Goal: Task Accomplishment & Management: Complete application form

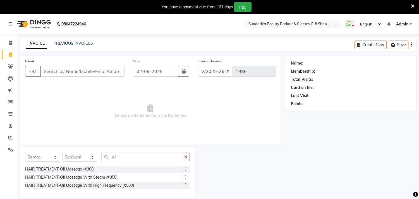
select select "5341"
select select "service"
select select "35110"
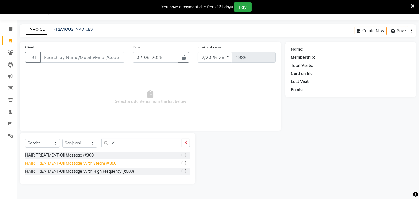
type input "oil"
click at [101, 161] on div "HAIR TREATMENT-Oil Massage With Steam (₹350)" at bounding box center [71, 163] width 92 height 6
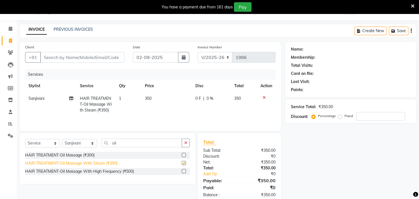
checkbox input "false"
click at [183, 140] on button "button" at bounding box center [186, 143] width 8 height 9
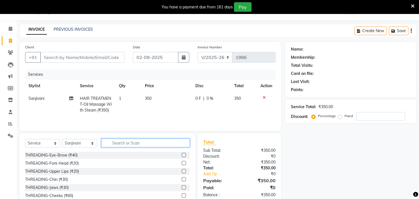
click at [125, 147] on input "text" at bounding box center [145, 143] width 89 height 9
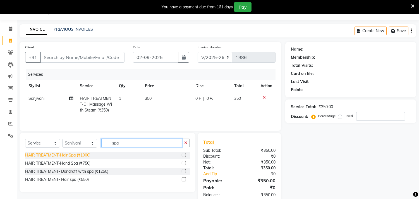
type input "spa"
click at [76, 155] on div "HAIR TREATMENT-Hair Spa (₹1000)" at bounding box center [57, 155] width 65 height 6
click at [76, 131] on div "Client +91 Date [DATE] Invoice Number V/2025 V/[PHONE_NUMBER] Services Stylist …" at bounding box center [151, 86] width 262 height 89
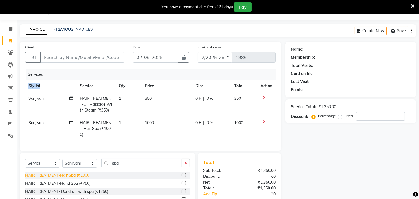
checkbox input "false"
click at [156, 121] on td "1000" at bounding box center [167, 128] width 51 height 24
select select "35110"
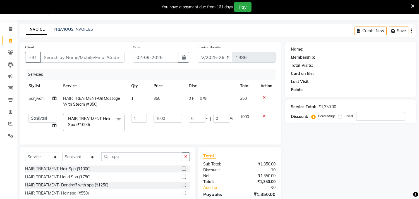
click at [181, 117] on input "1000" at bounding box center [168, 118] width 28 height 9
type input "1500"
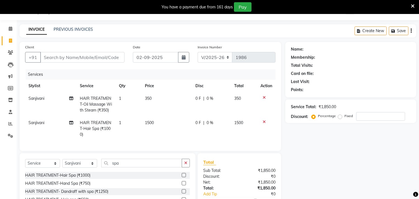
drag, startPoint x: 246, startPoint y: 115, endPoint x: 247, endPoint y: 118, distance: 3.3
click at [246, 115] on tbody "Sanjivani HAIR TREATMENT-Oil Massage With Steam (₹350) 1 350 0 F | 0 % 350 Sanj…" at bounding box center [150, 116] width 251 height 49
click at [63, 55] on input "Client" at bounding box center [82, 57] width 84 height 11
type input "8"
type input "0"
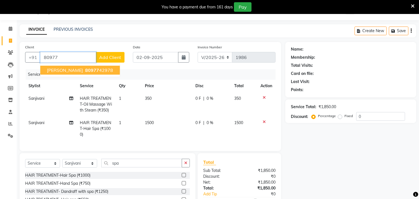
click at [60, 70] on span "[PERSON_NAME]" at bounding box center [65, 70] width 36 height 6
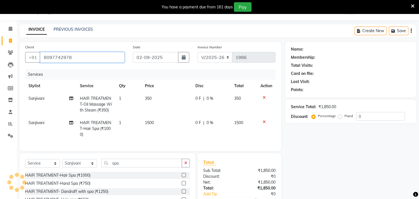
type input "8097742978"
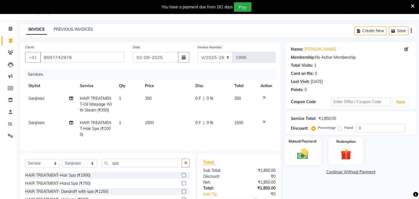
click at [303, 155] on img at bounding box center [303, 153] width 18 height 13
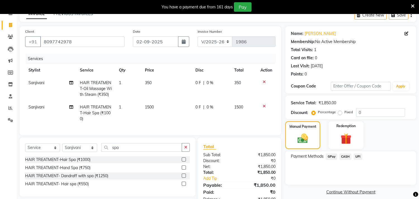
scroll to position [45, 0]
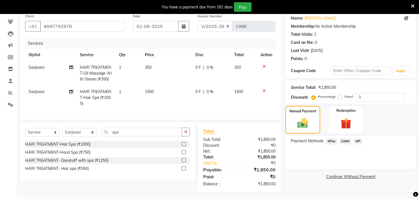
click at [331, 141] on span "GPay" at bounding box center [331, 141] width 11 height 6
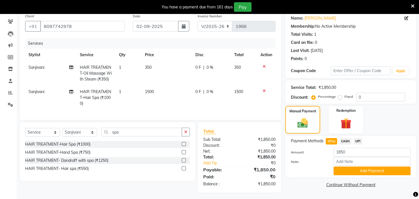
click at [359, 170] on button "Add Payment" at bounding box center [372, 170] width 77 height 9
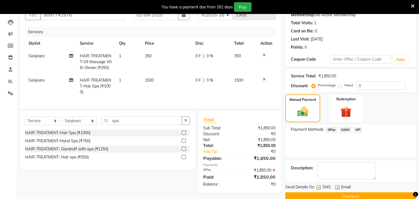
scroll to position [66, 0]
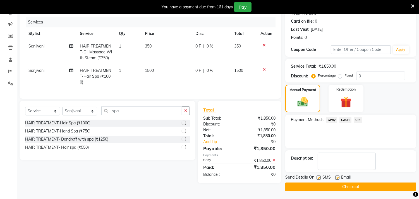
click at [326, 187] on button "Checkout" at bounding box center [350, 186] width 131 height 9
click at [326, 187] on div "Checkout" at bounding box center [350, 186] width 131 height 9
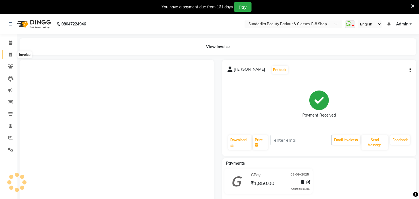
click at [10, 54] on icon at bounding box center [10, 55] width 3 height 4
select select "service"
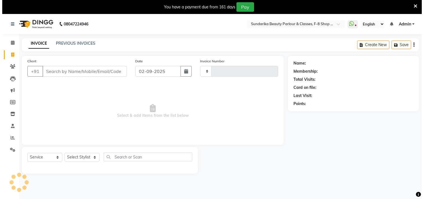
scroll to position [14, 0]
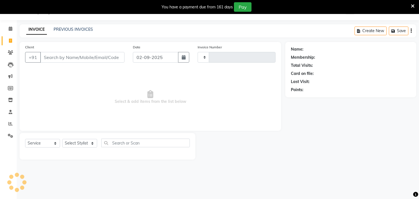
click at [45, 56] on input "Client" at bounding box center [82, 57] width 84 height 11
type input "7758088156"
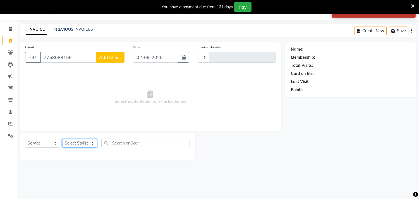
click at [79, 141] on select "Select Stylist" at bounding box center [79, 143] width 35 height 9
click at [78, 140] on select "Select Stylist" at bounding box center [79, 143] width 35 height 9
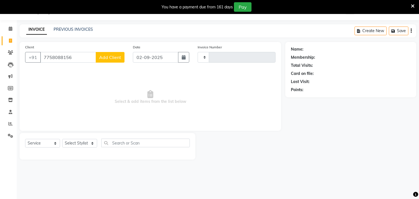
click at [110, 55] on span "Add Client" at bounding box center [110, 57] width 22 height 6
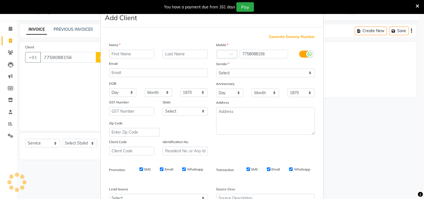
click at [80, 54] on ngb-modal-window "Add Client Generate Dummy Number Name Email DOB Day 01 02 03 04 05 06 07 08 09 …" at bounding box center [212, 99] width 424 height 199
click at [418, 56] on ngb-modal-window "Add Client Generate Dummy Number Name Email DOB Day 01 02 03 04 05 06 07 08 09 …" at bounding box center [212, 99] width 424 height 199
click at [418, 4] on icon at bounding box center [418, 6] width 4 height 5
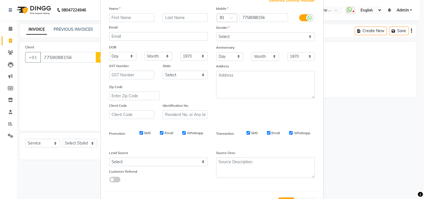
scroll to position [59, 0]
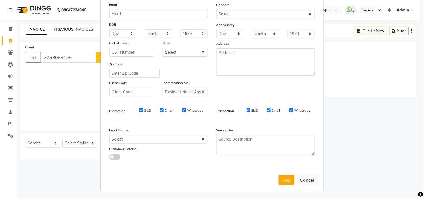
click at [307, 178] on button "Cancel" at bounding box center [307, 180] width 22 height 11
select select
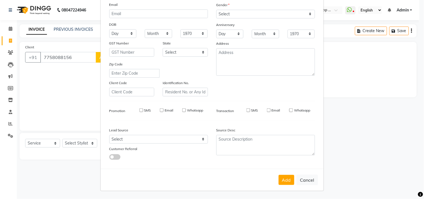
select select
checkbox input "false"
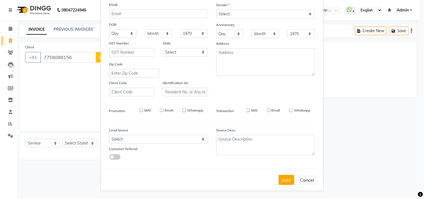
checkbox input "false"
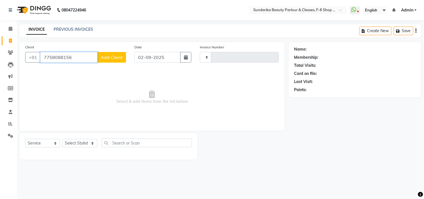
click at [80, 58] on input "7758088156" at bounding box center [68, 57] width 57 height 11
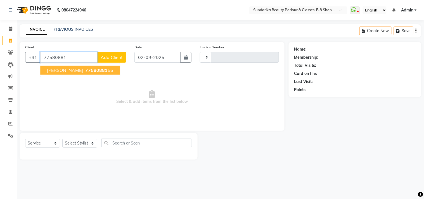
click at [84, 69] on ngb-highlight "77580881 56" at bounding box center [98, 70] width 29 height 6
type input "7758088156"
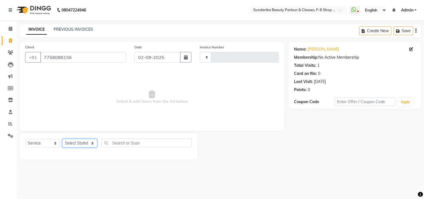
click at [72, 143] on select "Select Stylist" at bounding box center [79, 143] width 35 height 9
click at [62, 139] on select "Select Stylist" at bounding box center [79, 143] width 35 height 9
click at [77, 141] on select "Select Stylist" at bounding box center [79, 143] width 35 height 9
click at [62, 139] on select "Select Stylist" at bounding box center [79, 143] width 35 height 9
click at [75, 140] on select "Select Stylist" at bounding box center [79, 143] width 35 height 9
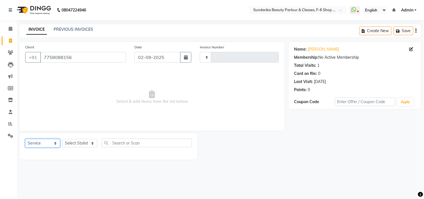
click at [44, 141] on select "Select Service Product Membership Package Voucher Prepaid Gift Card" at bounding box center [42, 143] width 35 height 9
click at [25, 139] on select "Select Service Product Membership Package Voucher Prepaid Gift Card" at bounding box center [42, 143] width 35 height 9
click at [84, 146] on select "Select Stylist" at bounding box center [79, 143] width 35 height 9
click at [84, 145] on select "Select Stylist" at bounding box center [79, 143] width 35 height 9
click at [82, 144] on select "Select Stylist" at bounding box center [79, 143] width 35 height 9
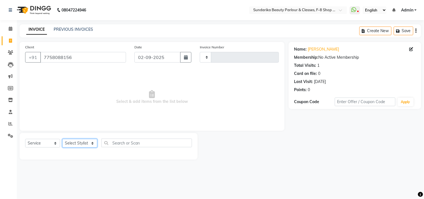
click at [82, 143] on select "Select Stylist" at bounding box center [79, 143] width 35 height 9
click at [81, 140] on select "Select Stylist" at bounding box center [79, 143] width 35 height 9
click at [81, 141] on select "Select Stylist" at bounding box center [79, 143] width 35 height 9
click at [83, 147] on select "Select Stylist" at bounding box center [79, 143] width 35 height 9
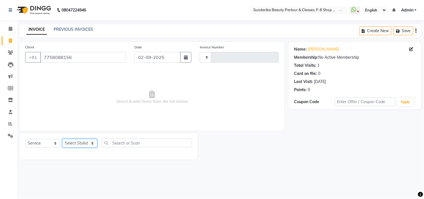
click at [82, 145] on select "Select Stylist" at bounding box center [79, 143] width 35 height 9
click at [82, 136] on div "Select Service Product Membership Package Voucher Prepaid Gift Card Select Styl…" at bounding box center [109, 146] width 178 height 27
click at [82, 146] on select "Select Stylist" at bounding box center [79, 143] width 35 height 9
click at [78, 144] on select "Select Stylist" at bounding box center [79, 143] width 35 height 9
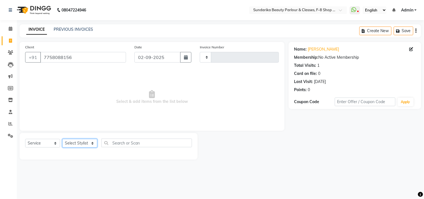
click at [78, 144] on select "Select Stylist" at bounding box center [79, 143] width 35 height 9
click at [47, 141] on select "Select Service Product Membership Package Voucher Prepaid Gift Card" at bounding box center [42, 143] width 35 height 9
click at [120, 141] on input "text" at bounding box center [146, 143] width 90 height 9
click at [68, 140] on select "Select Stylist" at bounding box center [79, 143] width 35 height 9
click at [69, 141] on select "Select Stylist" at bounding box center [79, 143] width 35 height 9
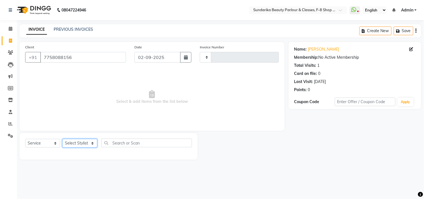
click at [69, 141] on select "Select Stylist" at bounding box center [79, 143] width 35 height 9
click at [71, 142] on select "Select Stylist" at bounding box center [79, 143] width 35 height 9
click at [85, 59] on input "7758088156" at bounding box center [83, 57] width 86 height 11
click at [73, 142] on select "Select Stylist" at bounding box center [79, 143] width 35 height 9
click at [72, 142] on select "Select Stylist" at bounding box center [79, 143] width 35 height 9
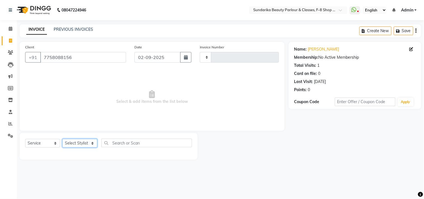
click at [72, 142] on select "Select Stylist" at bounding box center [79, 143] width 35 height 9
click at [292, 140] on div "Name: [PERSON_NAME] Membership: No Active Membership Total Visits: 1 Card on fi…" at bounding box center [357, 101] width 137 height 118
click at [63, 31] on link "PREVIOUS INVOICES" at bounding box center [73, 29] width 39 height 5
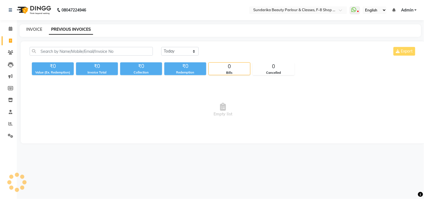
click at [33, 31] on link "INVOICE" at bounding box center [34, 29] width 16 height 5
select select "service"
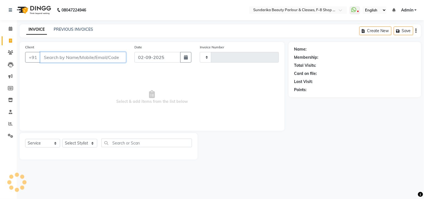
click at [68, 59] on input "Client" at bounding box center [83, 57] width 86 height 11
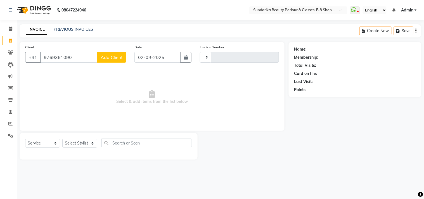
click at [266, 113] on span "Select & add items from the list below" at bounding box center [152, 97] width 254 height 56
click at [74, 56] on input "9769361090" at bounding box center [68, 57] width 57 height 11
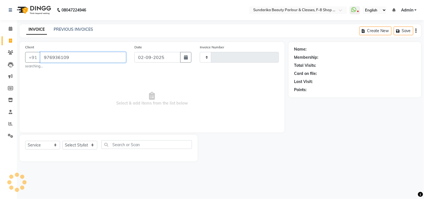
type input "9769361090"
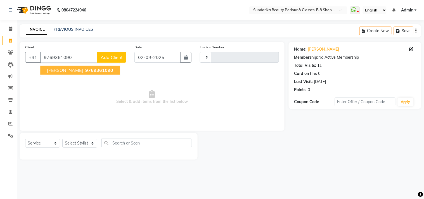
click at [90, 69] on span "9769361090" at bounding box center [99, 70] width 28 height 6
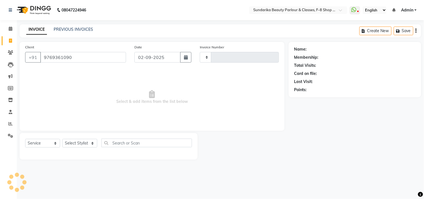
click at [90, 69] on div "Client [PHONE_NUMBER] Date [DATE] Invoice Number Select & add items from the li…" at bounding box center [152, 86] width 265 height 89
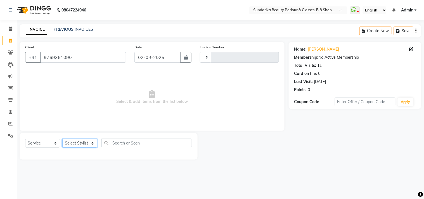
click at [75, 144] on select "Select Stylist" at bounding box center [79, 143] width 35 height 9
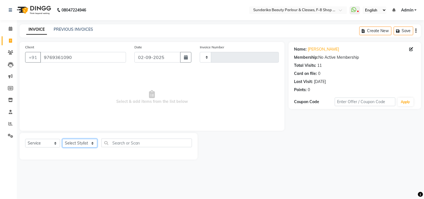
click at [74, 142] on select "Select Stylist" at bounding box center [79, 143] width 35 height 9
click at [82, 140] on select "Select Stylist" at bounding box center [79, 143] width 35 height 9
click at [80, 143] on select "Select Stylist" at bounding box center [79, 143] width 35 height 9
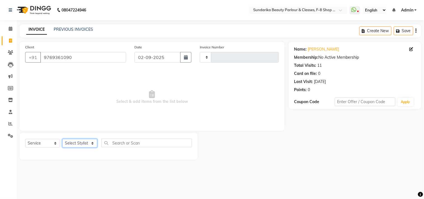
click at [80, 143] on select "Select Stylist" at bounding box center [79, 143] width 35 height 9
click at [95, 54] on input "9769361090" at bounding box center [83, 57] width 86 height 11
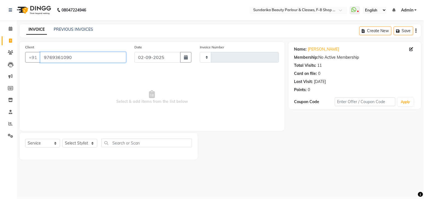
click at [95, 54] on input "9769361090" at bounding box center [83, 57] width 86 height 11
click at [77, 142] on select "Select Stylist" at bounding box center [79, 143] width 35 height 9
click at [65, 147] on select "Select Stylist" at bounding box center [79, 143] width 35 height 9
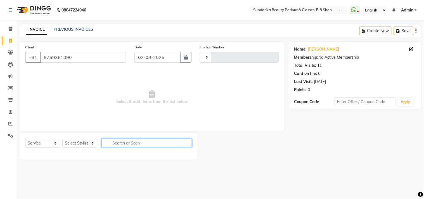
click at [111, 141] on input "text" at bounding box center [146, 143] width 90 height 9
click at [85, 140] on select "Select Stylist" at bounding box center [79, 143] width 35 height 9
click at [76, 138] on div "Select Service Product Membership Package Voucher Prepaid Gift Card Select Styl…" at bounding box center [109, 146] width 178 height 27
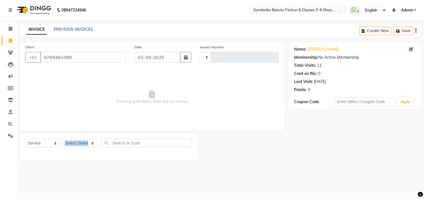
click at [76, 138] on div "Select Service Product Membership Package Voucher Prepaid Gift Card Select Styl…" at bounding box center [109, 146] width 178 height 27
click at [74, 143] on select "Select Stylist" at bounding box center [79, 143] width 35 height 9
drag, startPoint x: 73, startPoint y: 143, endPoint x: 74, endPoint y: 138, distance: 4.9
click at [73, 143] on select "Select Stylist" at bounding box center [79, 143] width 35 height 9
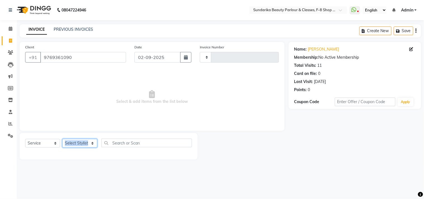
click at [73, 143] on select "Select Stylist" at bounding box center [79, 143] width 35 height 9
click at [76, 144] on select "Select Stylist" at bounding box center [79, 143] width 35 height 9
click at [51, 140] on select "Select Service Product Membership Package Voucher Prepaid Gift Card" at bounding box center [42, 143] width 35 height 9
click at [25, 139] on select "Select Service Product Membership Package Voucher Prepaid Gift Card" at bounding box center [42, 143] width 35 height 9
click at [45, 87] on span "Select & add items from the list below" at bounding box center [152, 97] width 254 height 56
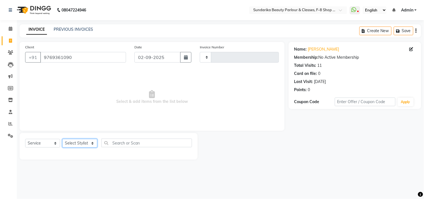
click at [68, 141] on select "Select Stylist" at bounding box center [79, 143] width 35 height 9
click at [75, 143] on select "Select Stylist" at bounding box center [79, 143] width 35 height 9
click at [75, 144] on select "Select Stylist" at bounding box center [79, 143] width 35 height 9
click at [75, 143] on select "Select Stylist" at bounding box center [79, 143] width 35 height 9
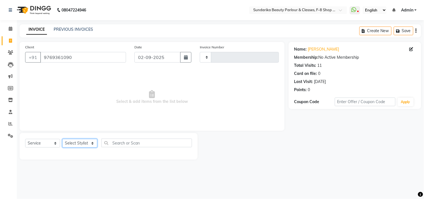
click at [75, 143] on select "Select Stylist" at bounding box center [79, 143] width 35 height 9
